Goal: Check status: Check status

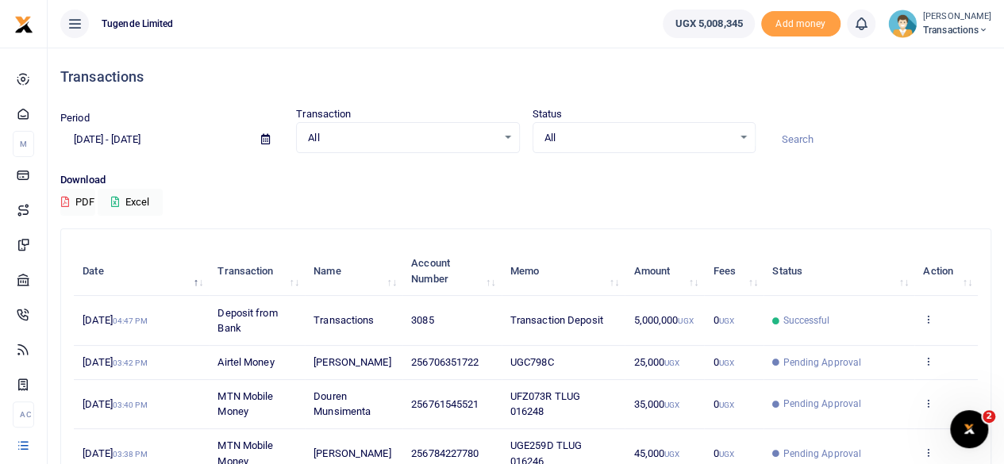
click at [816, 148] on input at bounding box center [879, 139] width 223 height 27
paste input "UFJ348H"
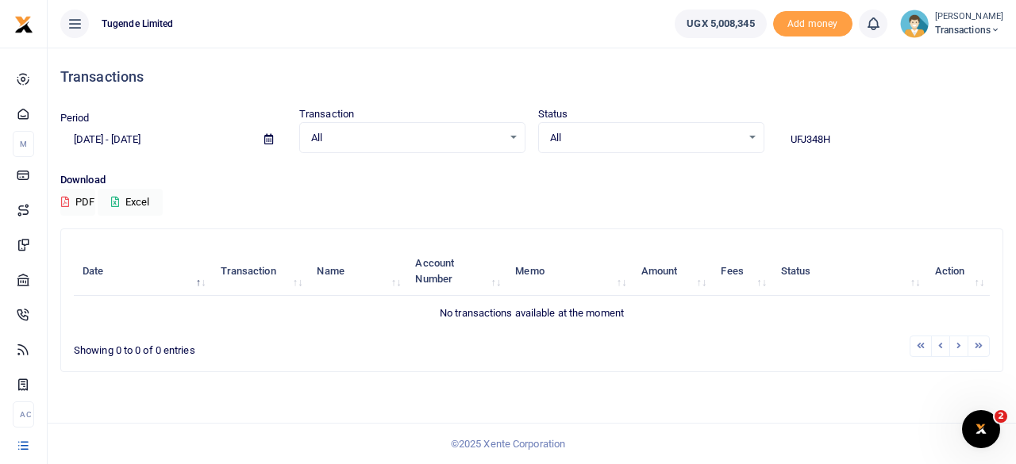
type input "UFJ348H"
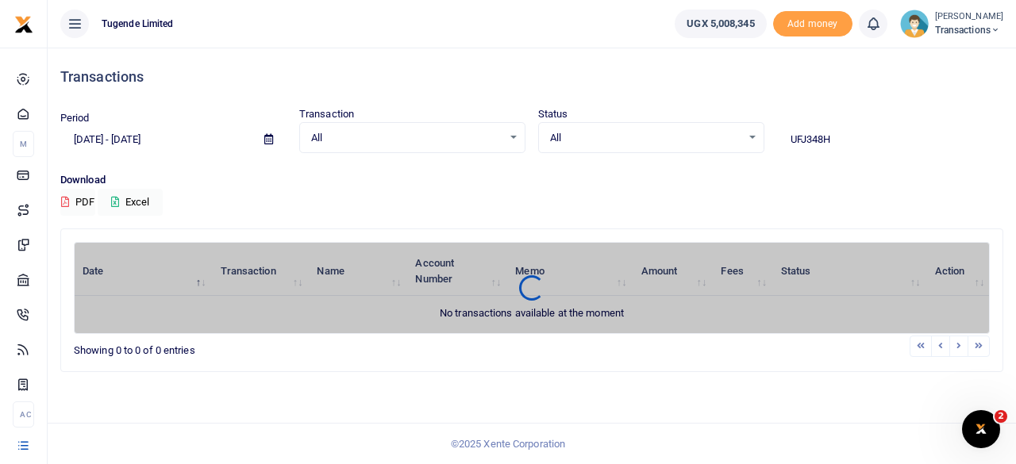
click at [269, 143] on icon at bounding box center [268, 139] width 9 height 10
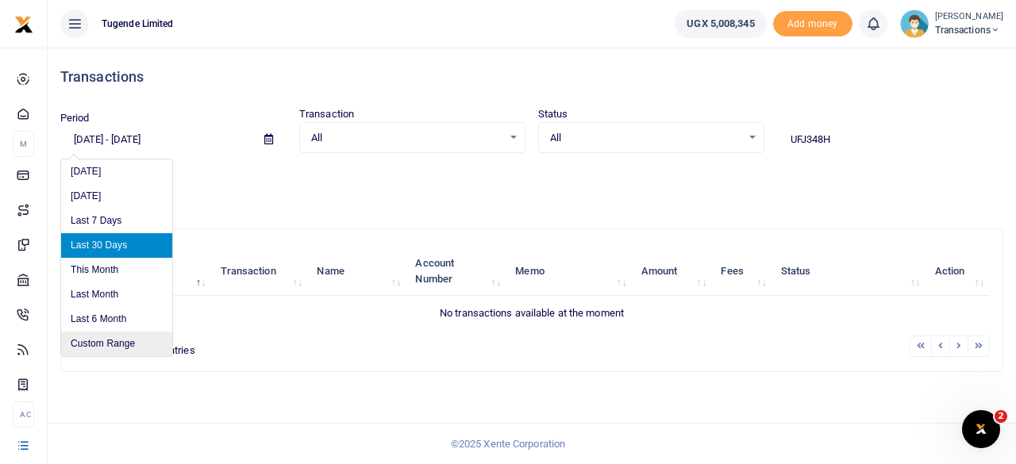
click at [106, 337] on li "Custom Range" at bounding box center [116, 344] width 111 height 25
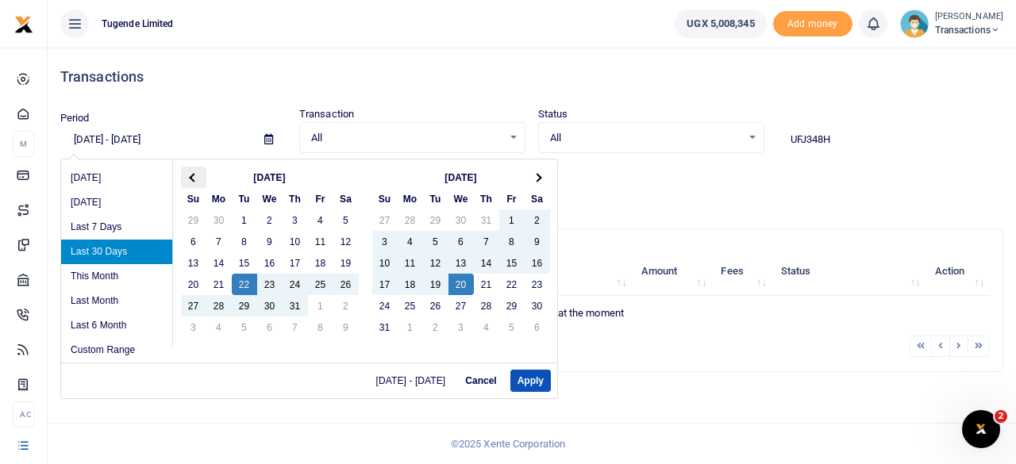
click at [187, 177] on th at bounding box center [193, 177] width 25 height 21
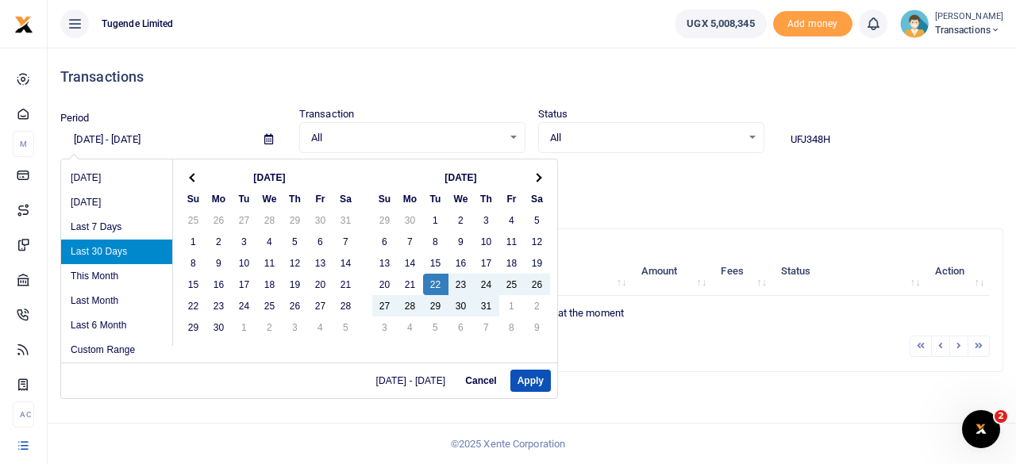
click at [187, 177] on th at bounding box center [193, 177] width 25 height 21
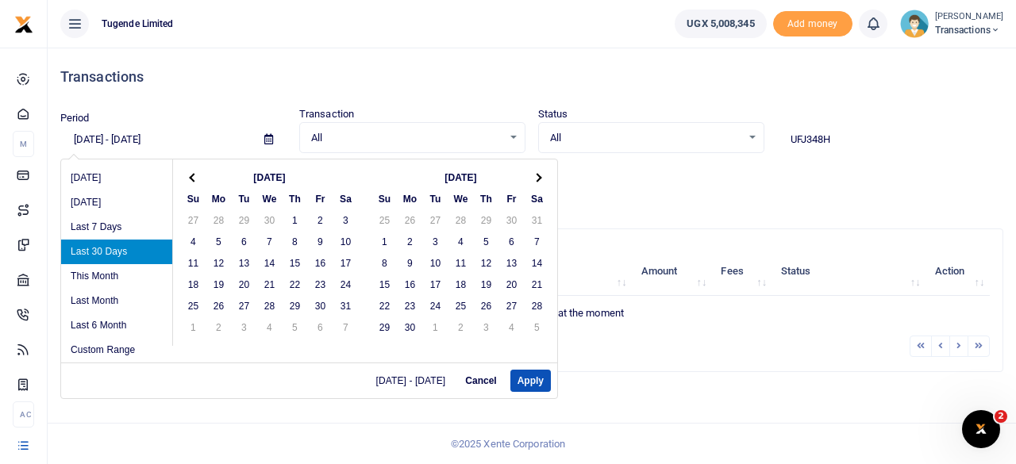
click at [187, 177] on th at bounding box center [193, 177] width 25 height 21
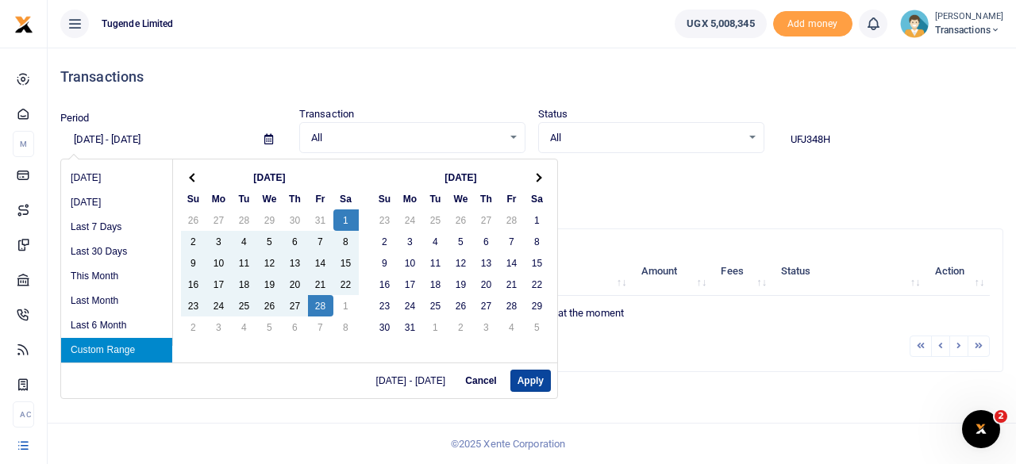
click at [528, 386] on button "Apply" at bounding box center [530, 381] width 40 height 22
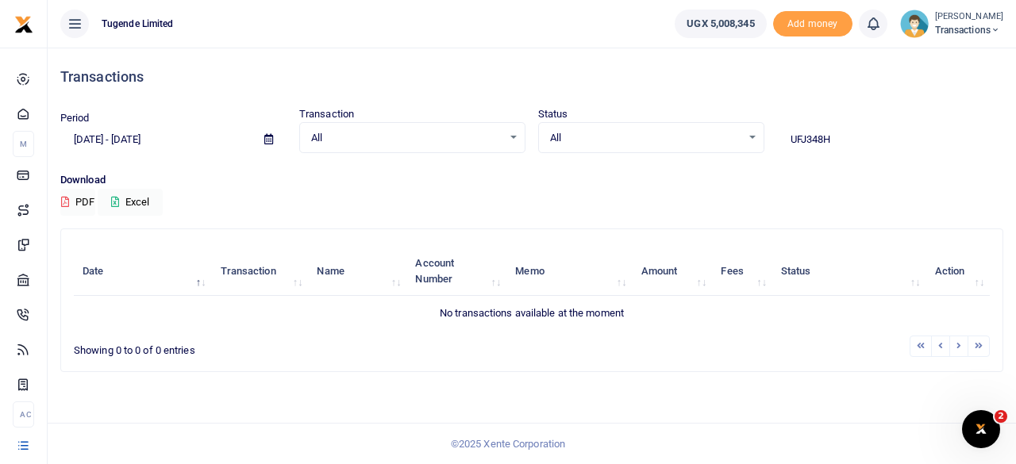
click at [270, 140] on icon at bounding box center [268, 139] width 9 height 10
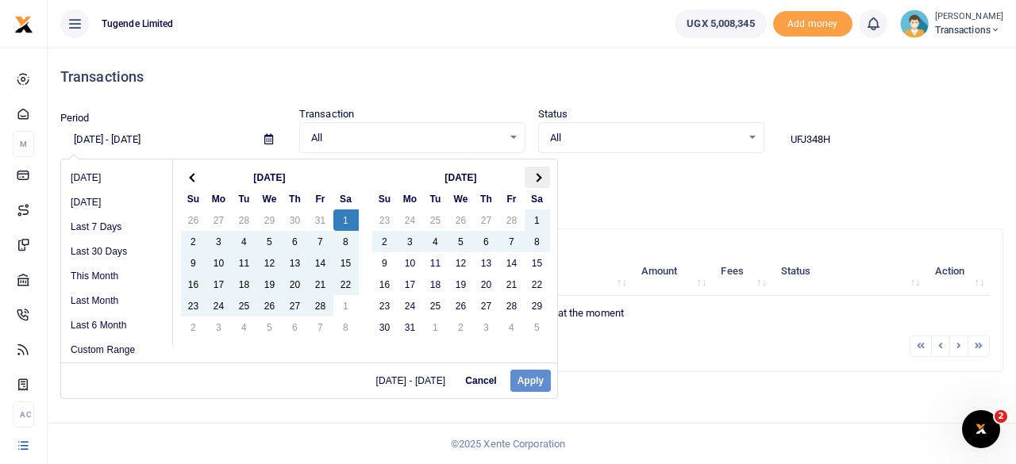
click at [534, 175] on span at bounding box center [537, 177] width 9 height 9
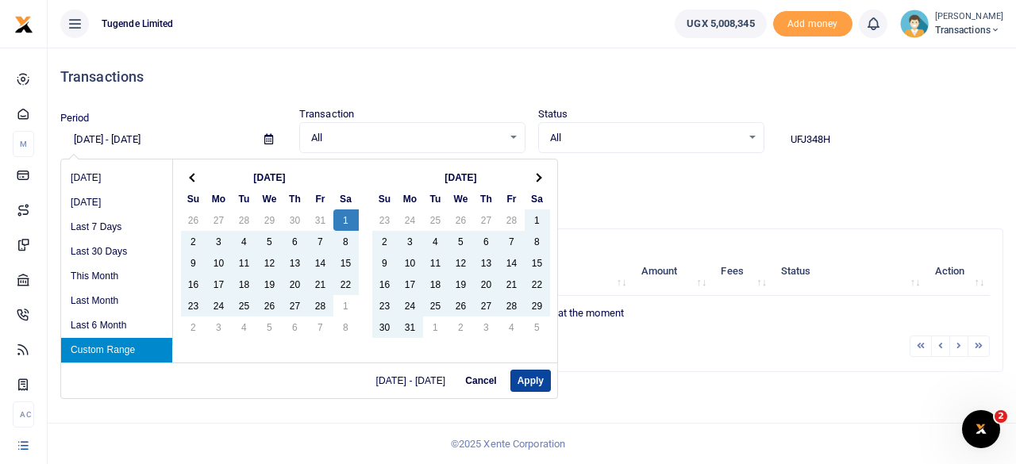
click at [526, 375] on button "Apply" at bounding box center [530, 381] width 40 height 22
type input "02/01/2025 - 04/30/2025"
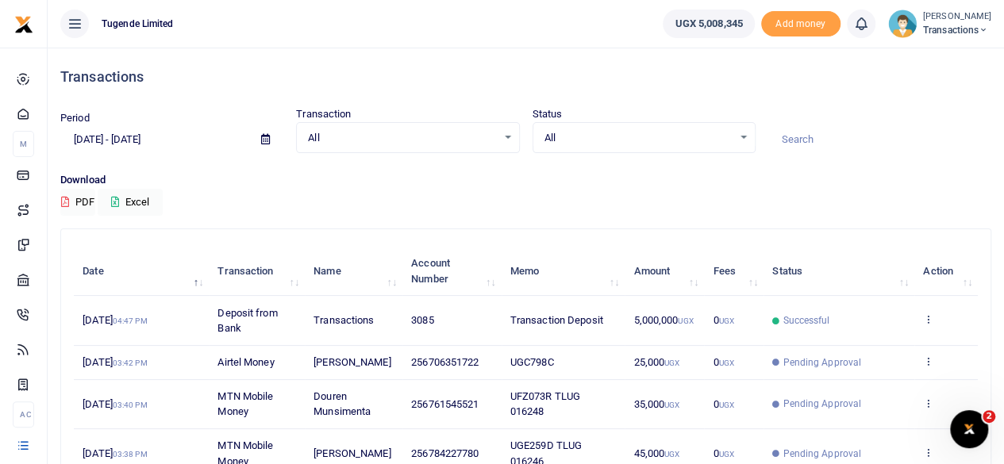
click at [265, 142] on icon at bounding box center [265, 139] width 9 height 10
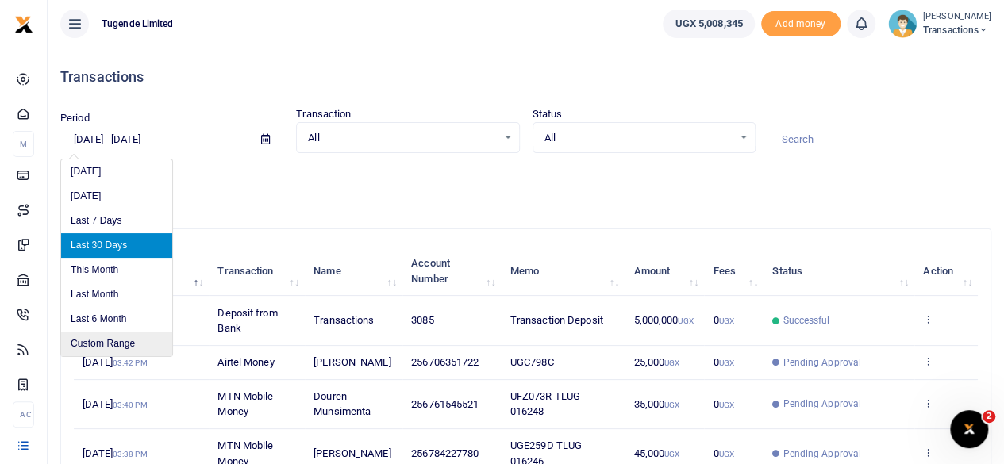
click at [106, 333] on li "Custom Range" at bounding box center [116, 344] width 111 height 25
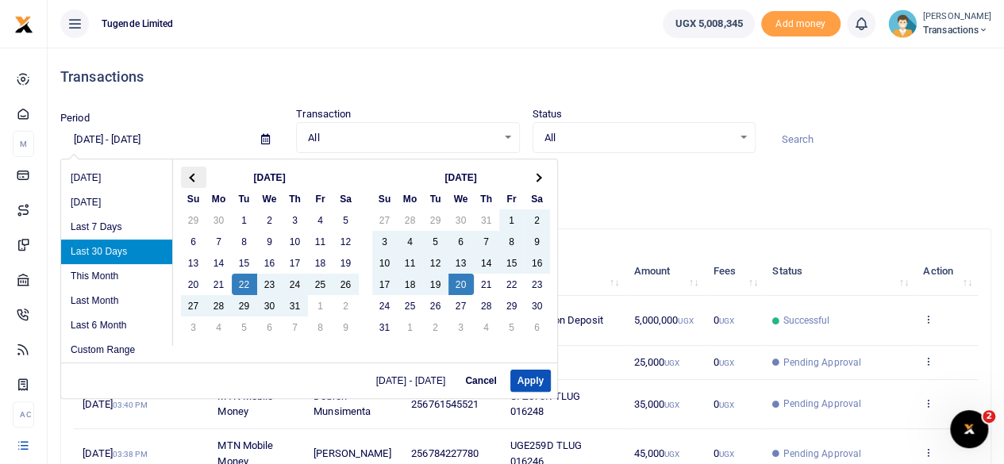
click at [189, 169] on th at bounding box center [193, 177] width 25 height 21
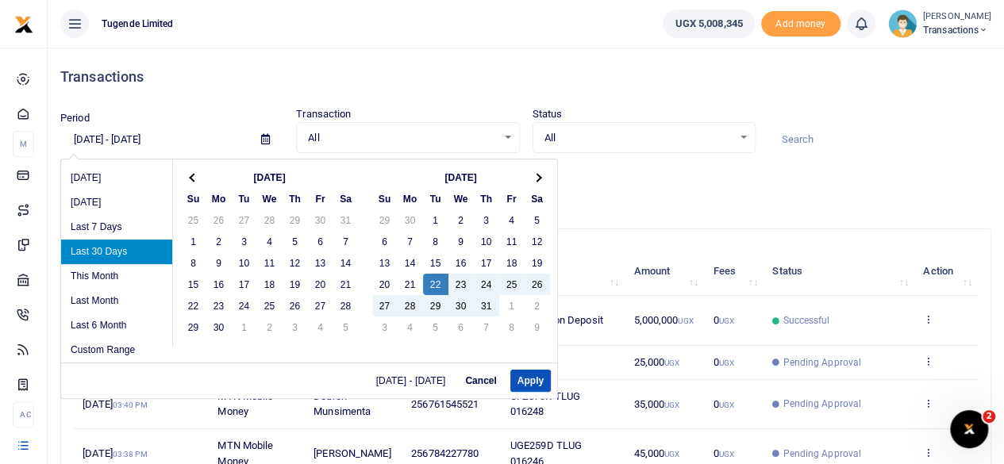
click at [189, 169] on th at bounding box center [193, 177] width 25 height 21
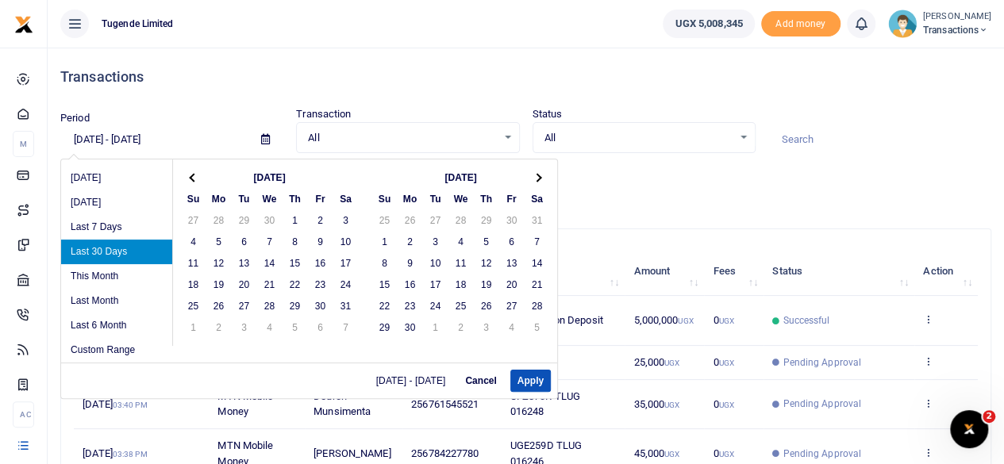
click at [189, 169] on th at bounding box center [193, 177] width 25 height 21
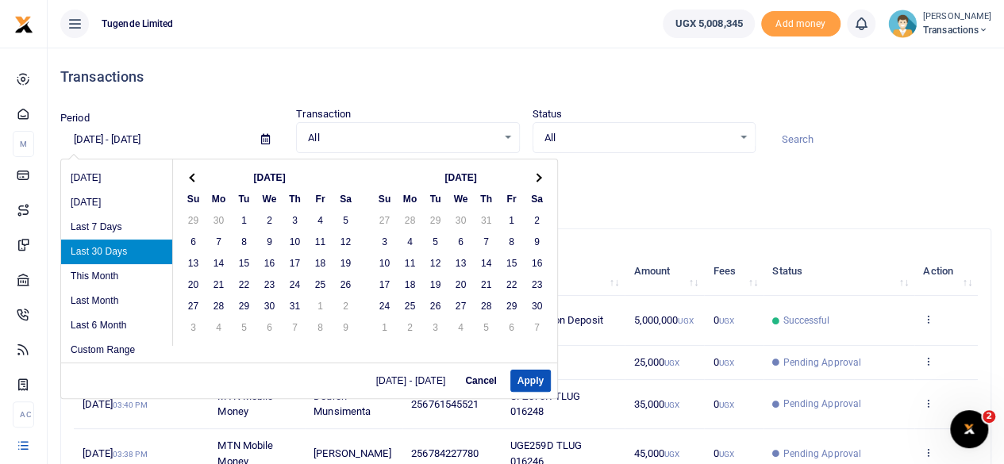
click at [189, 169] on th at bounding box center [193, 177] width 25 height 21
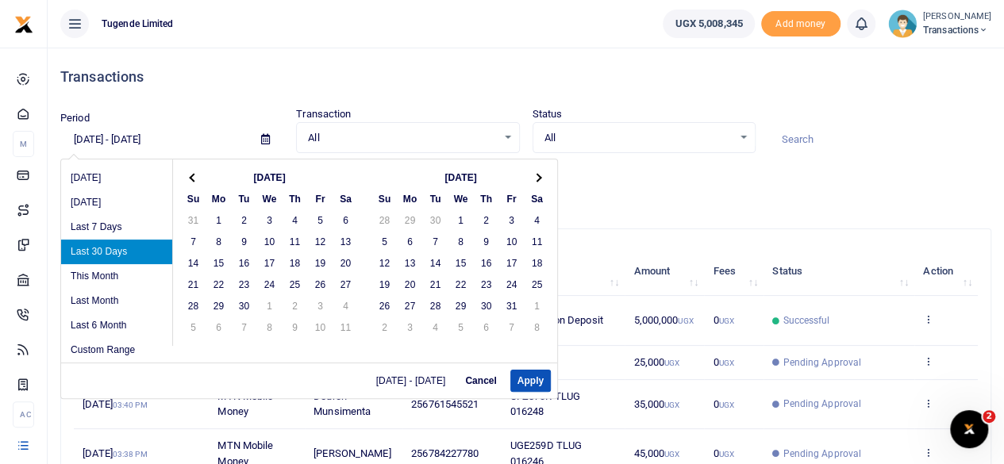
click at [189, 169] on th at bounding box center [193, 177] width 25 height 21
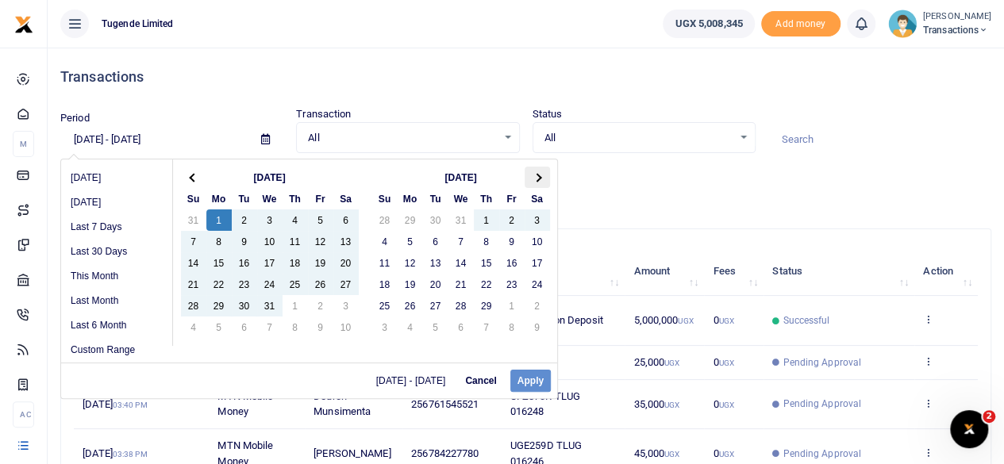
click at [533, 178] on span at bounding box center [537, 177] width 9 height 9
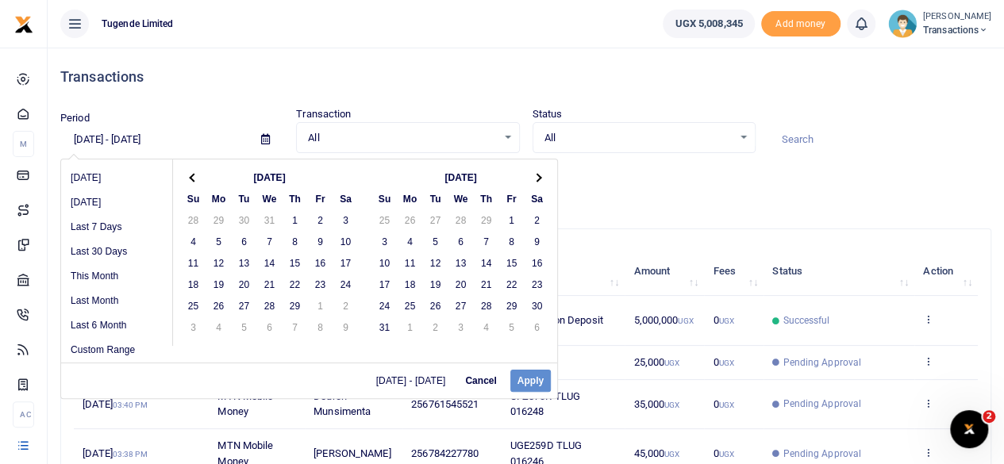
click at [533, 178] on span at bounding box center [537, 177] width 9 height 9
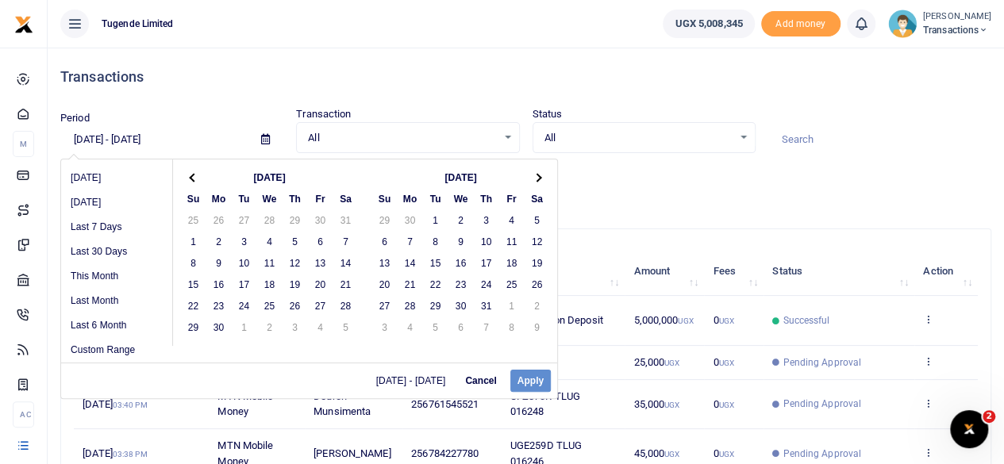
click at [533, 178] on span at bounding box center [537, 177] width 9 height 9
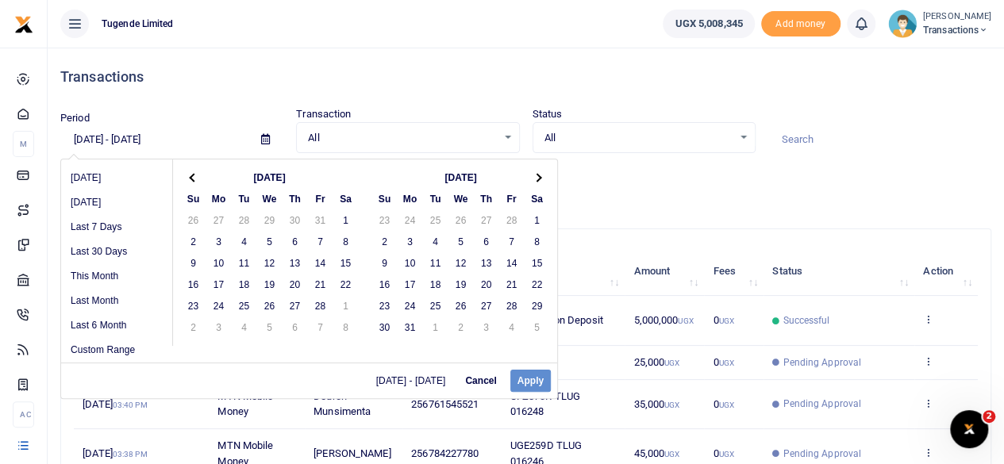
click at [533, 178] on span at bounding box center [537, 177] width 9 height 9
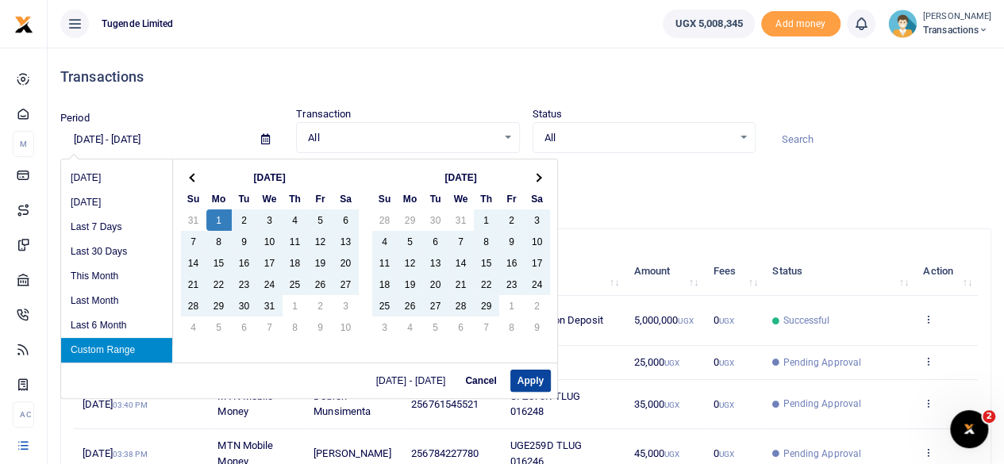
click at [544, 379] on button "Apply" at bounding box center [530, 381] width 40 height 22
type input "[DATE] - [DATE]"
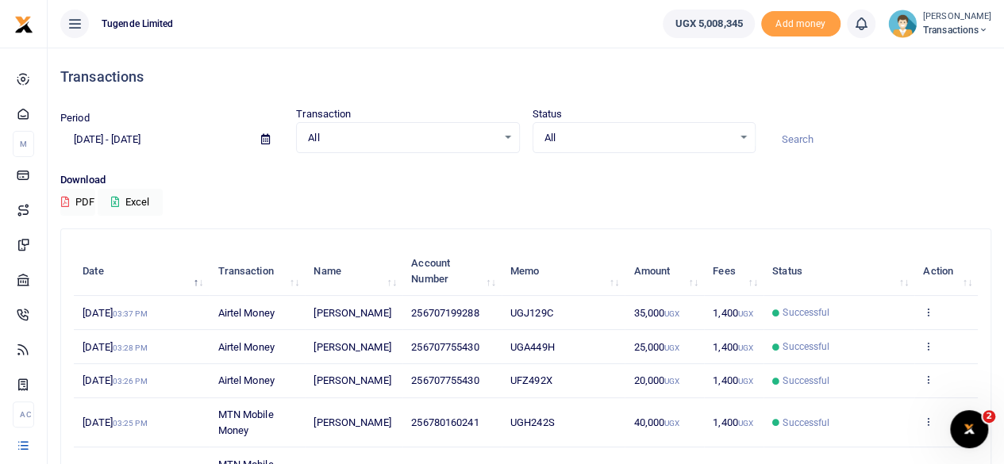
click at [801, 137] on input at bounding box center [879, 139] width 223 height 27
paste input "UGA036S"
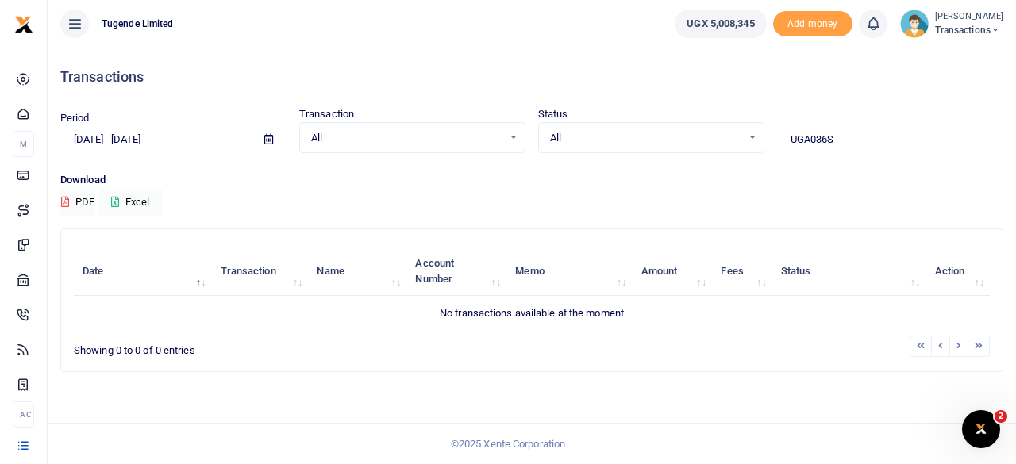
click at [837, 139] on input "UGA036S" at bounding box center [890, 139] width 226 height 27
paste input "FW244N"
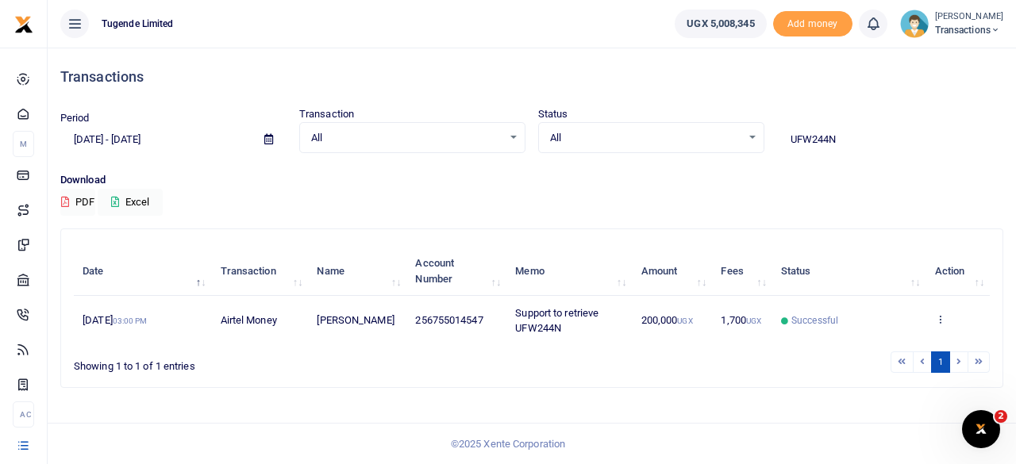
type input "UFW244N"
